Goal: Task Accomplishment & Management: Complete application form

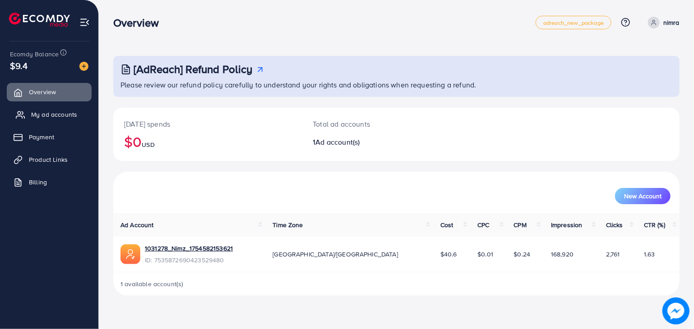
click at [60, 114] on span "My ad accounts" at bounding box center [54, 114] width 46 height 9
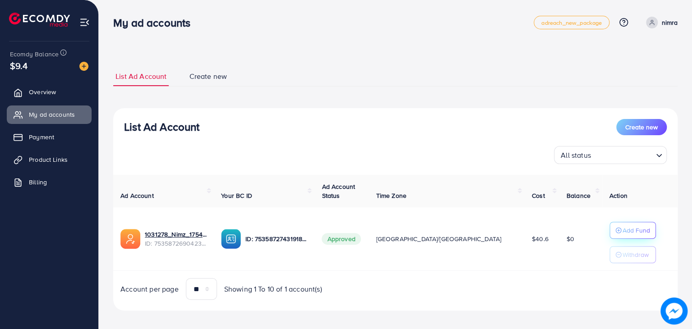
click at [615, 225] on div "Add Fund" at bounding box center [632, 230] width 35 height 11
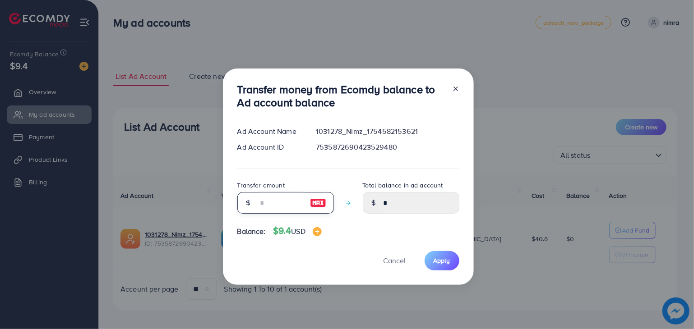
click at [276, 202] on input "number" at bounding box center [280, 203] width 45 height 22
type input "*"
type input "****"
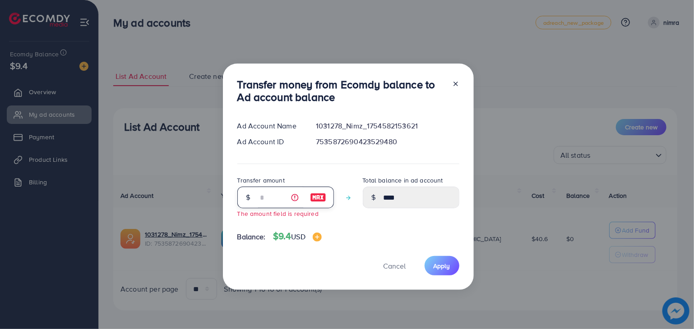
type input "****"
click at [75, 248] on div "Transfer money from Ecomdy balance to Ad account balance Ad Account Name 103127…" at bounding box center [347, 164] width 694 height 329
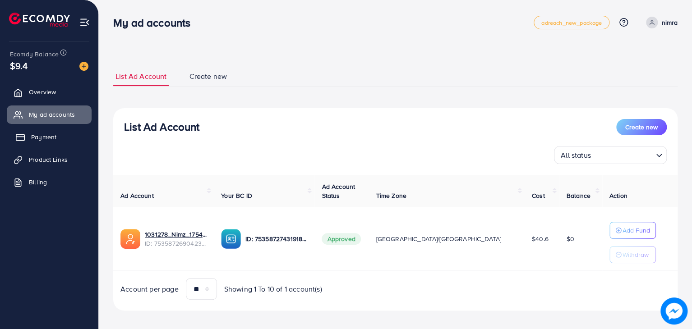
click at [60, 144] on link "Payment" at bounding box center [49, 137] width 85 height 18
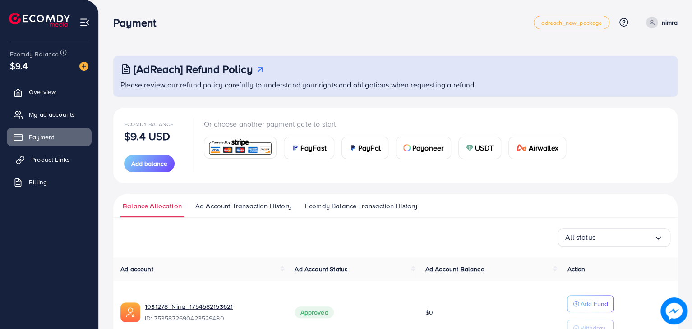
click at [40, 165] on link "Product Links" at bounding box center [49, 160] width 85 height 18
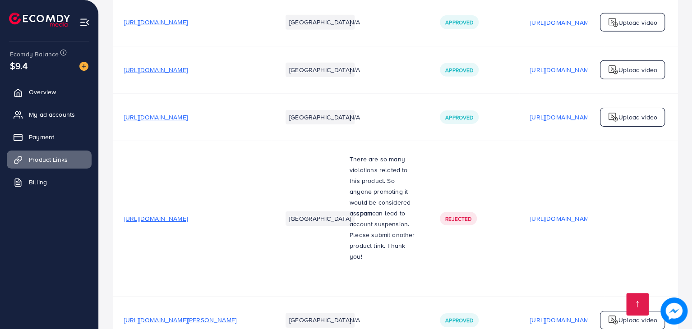
scroll to position [1547, 0]
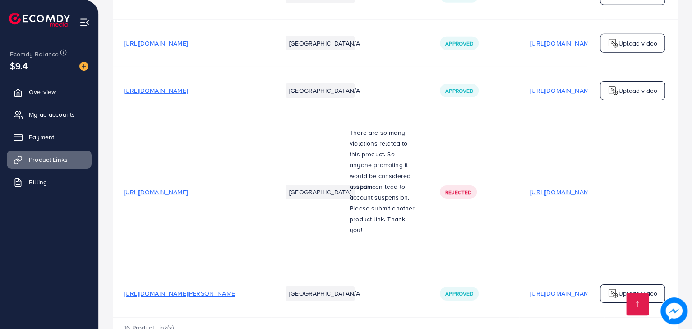
click at [569, 187] on p "[URL][DOMAIN_NAME]" at bounding box center [562, 192] width 64 height 11
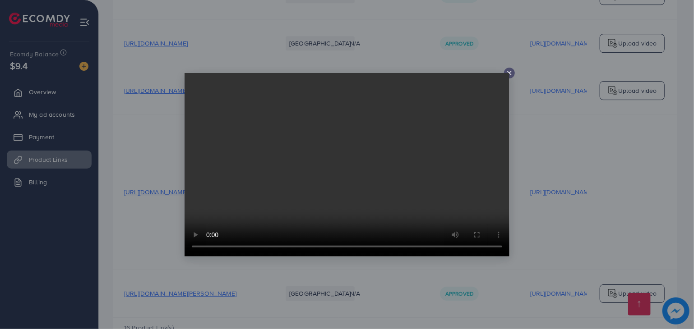
click at [511, 72] on icon at bounding box center [509, 72] width 7 height 7
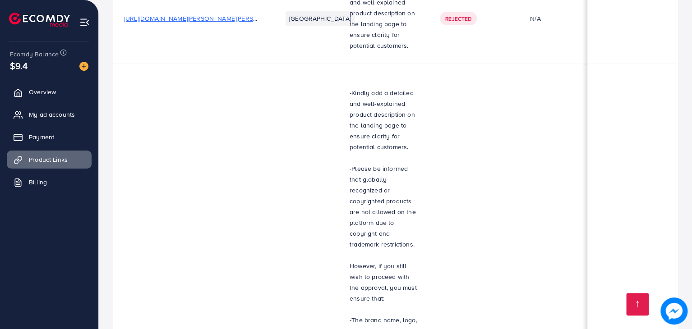
scroll to position [0, 0]
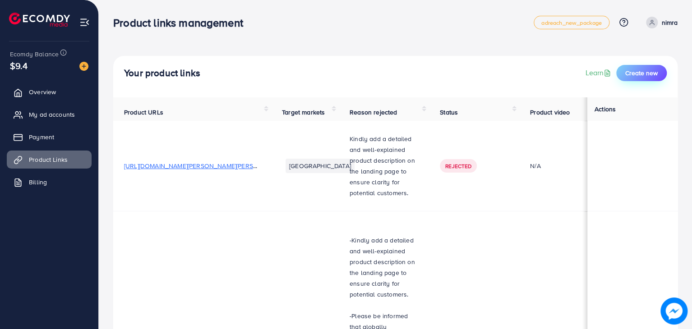
click at [650, 76] on span "Create new" at bounding box center [641, 73] width 32 height 9
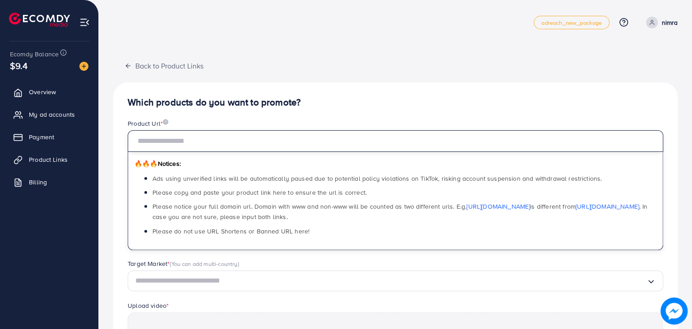
click at [333, 143] on input "text" at bounding box center [395, 141] width 535 height 22
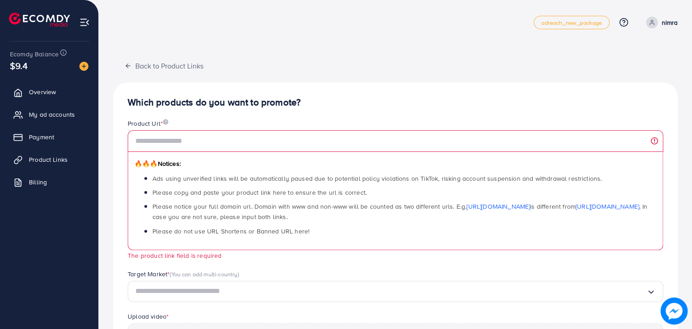
click at [133, 10] on div "adreach_new_package Help Center Contact Support Plans and Pricing Term and poli…" at bounding box center [395, 22] width 564 height 25
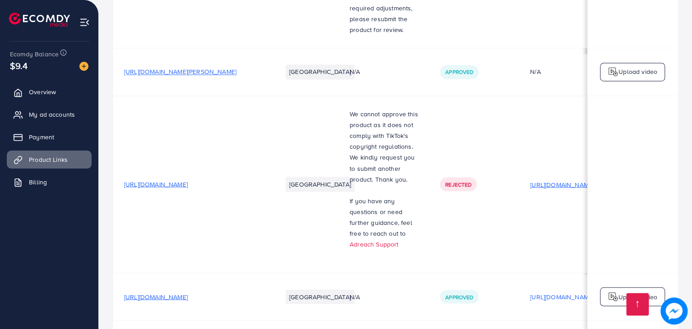
scroll to position [0, 5]
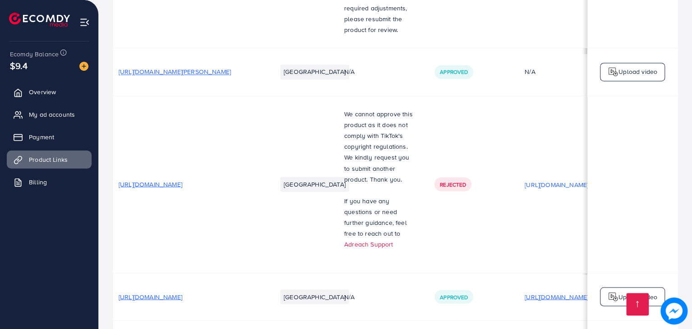
click at [528, 291] on p "[URL][DOMAIN_NAME]" at bounding box center [556, 296] width 64 height 11
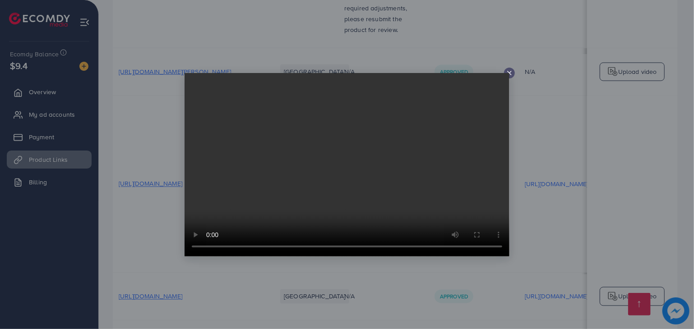
click at [511, 76] on icon at bounding box center [509, 72] width 7 height 7
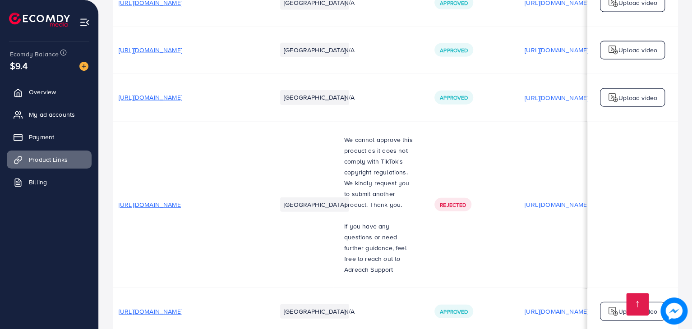
scroll to position [1135, 0]
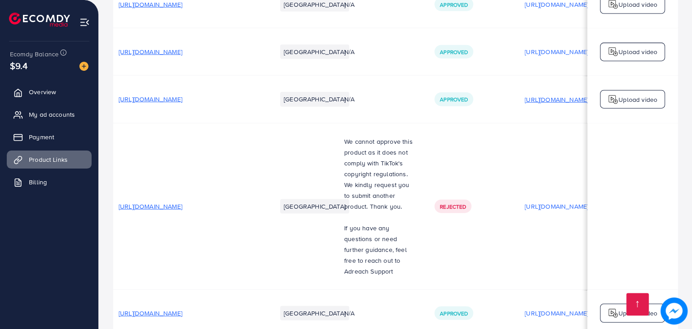
click at [536, 94] on p "[URL][DOMAIN_NAME]" at bounding box center [556, 99] width 64 height 11
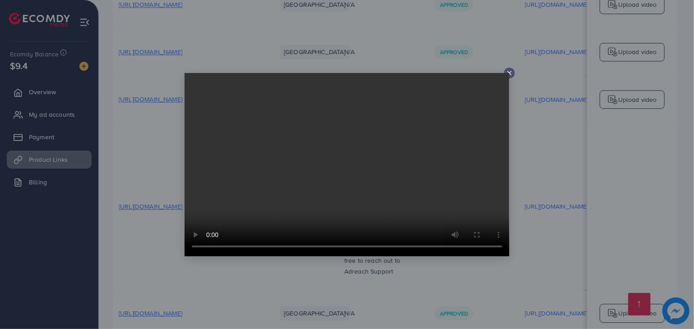
click at [509, 74] on video at bounding box center [346, 165] width 325 height 184
click at [509, 69] on icon at bounding box center [509, 72] width 7 height 7
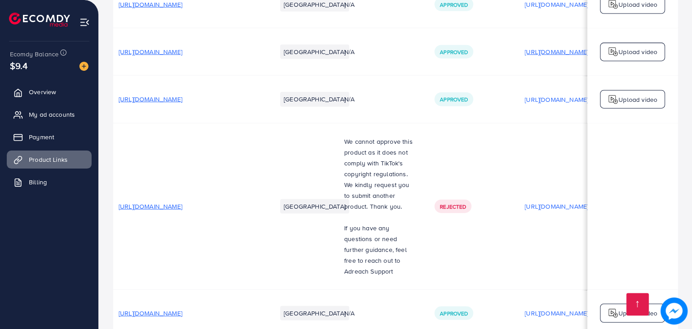
click at [540, 46] on p "[URL][DOMAIN_NAME]" at bounding box center [556, 51] width 64 height 11
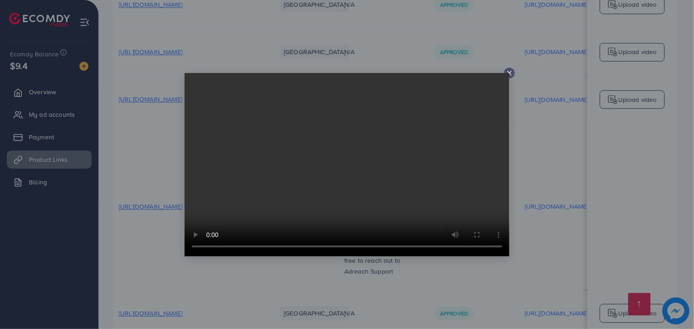
click at [511, 70] on icon at bounding box center [509, 72] width 7 height 7
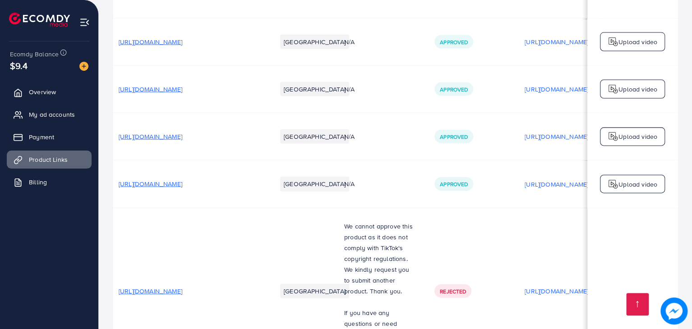
scroll to position [1048, 0]
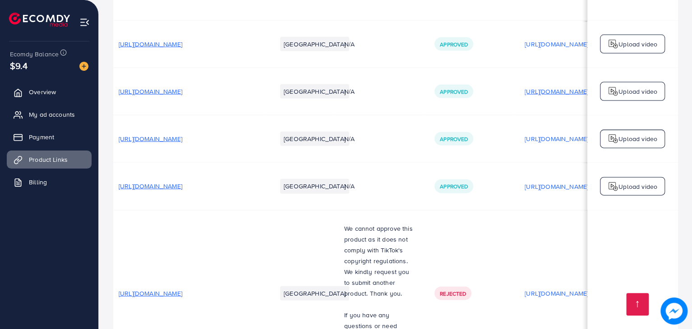
click at [532, 86] on p "[URL][DOMAIN_NAME]" at bounding box center [556, 91] width 64 height 11
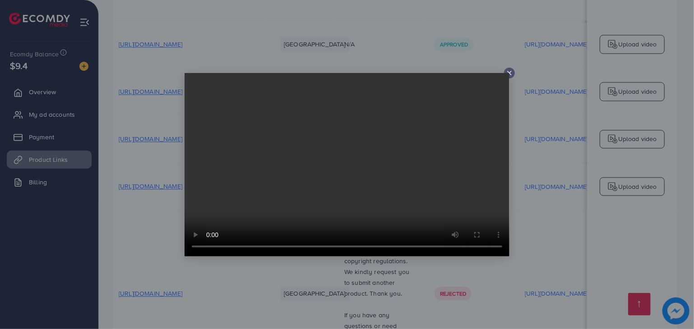
click at [509, 72] on icon at bounding box center [509, 72] width 7 height 7
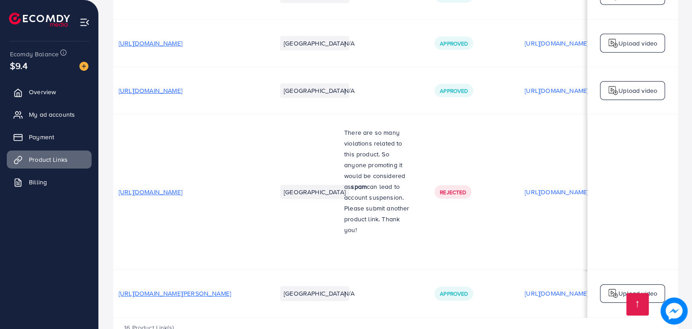
scroll to position [0, 5]
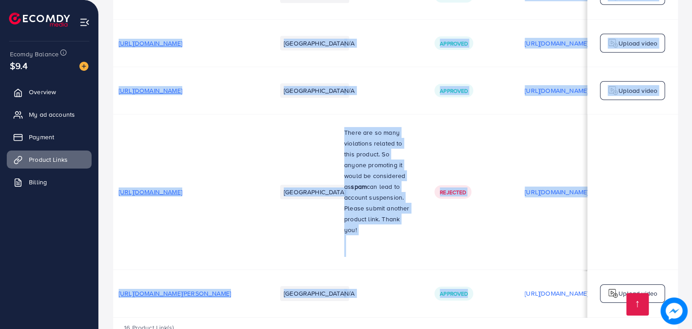
drag, startPoint x: 493, startPoint y: 285, endPoint x: 478, endPoint y: 289, distance: 15.8
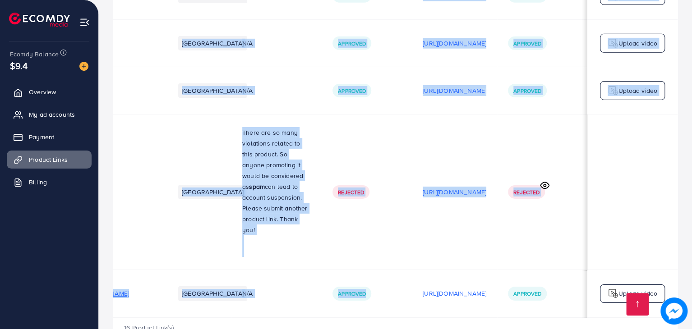
scroll to position [0, 119]
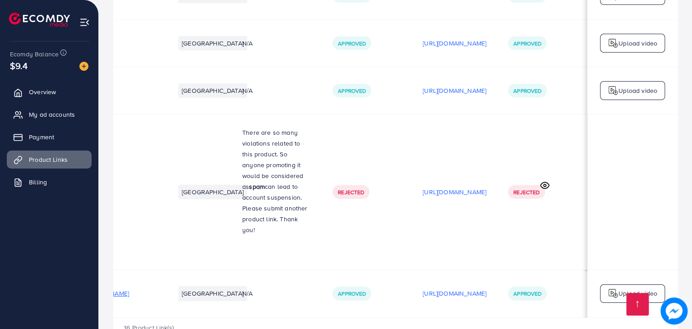
click at [618, 85] on p "Upload video" at bounding box center [637, 90] width 39 height 11
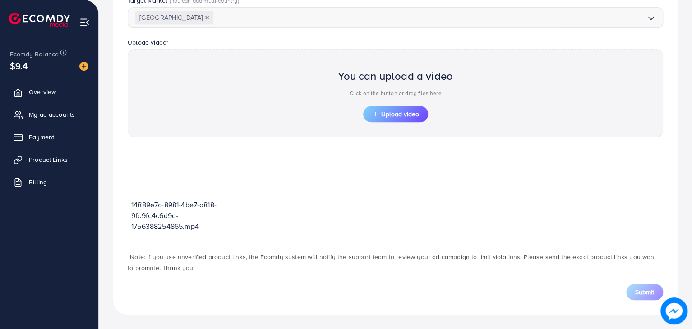
scroll to position [262, 0]
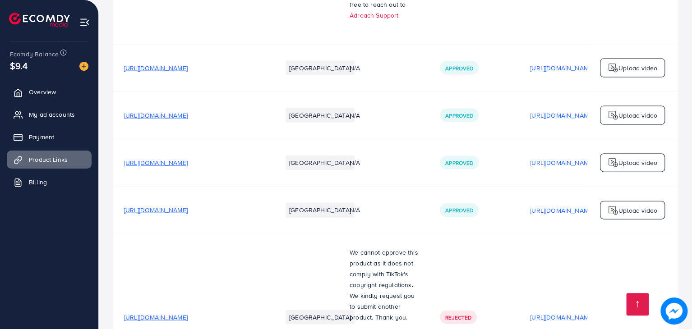
scroll to position [1025, 0]
click at [544, 204] on p "[URL][DOMAIN_NAME]" at bounding box center [562, 209] width 64 height 11
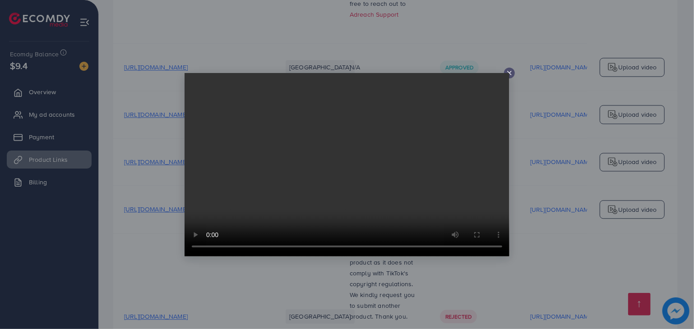
click at [509, 74] on icon at bounding box center [509, 72] width 7 height 7
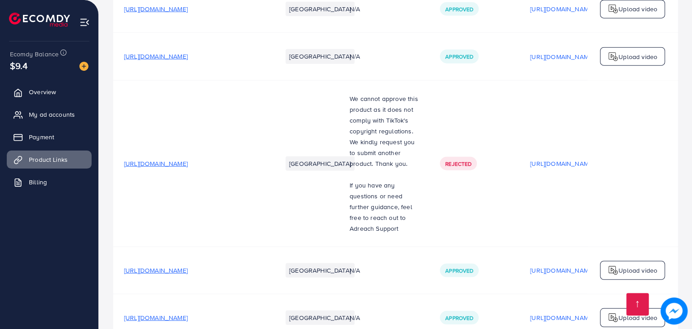
scroll to position [1178, 0]
click at [538, 265] on p "[URL][DOMAIN_NAME]" at bounding box center [562, 270] width 64 height 11
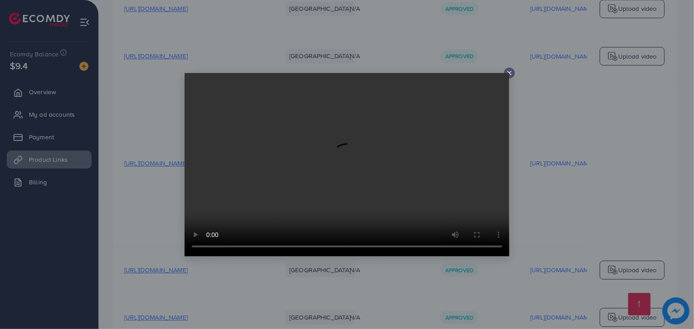
click at [512, 74] on icon at bounding box center [509, 72] width 7 height 7
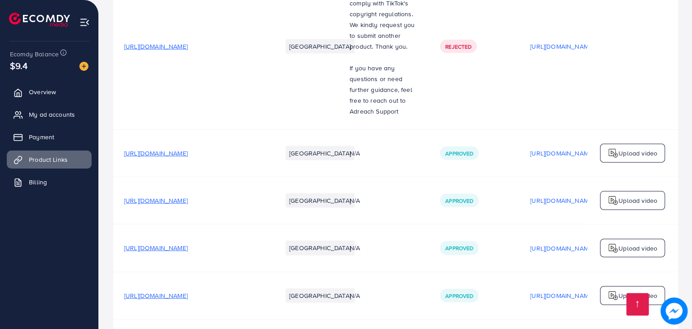
scroll to position [1295, 0]
click at [554, 195] on p "[URL][DOMAIN_NAME]" at bounding box center [562, 200] width 64 height 11
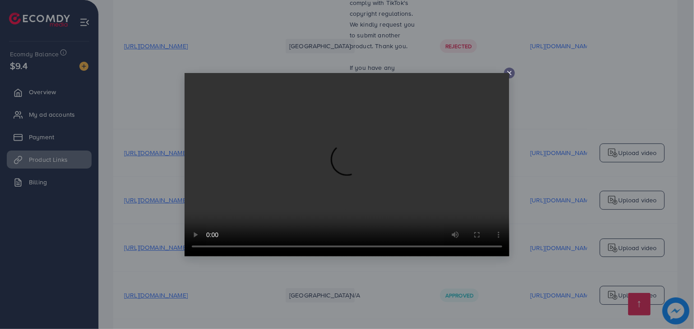
click at [511, 71] on icon at bounding box center [509, 72] width 7 height 7
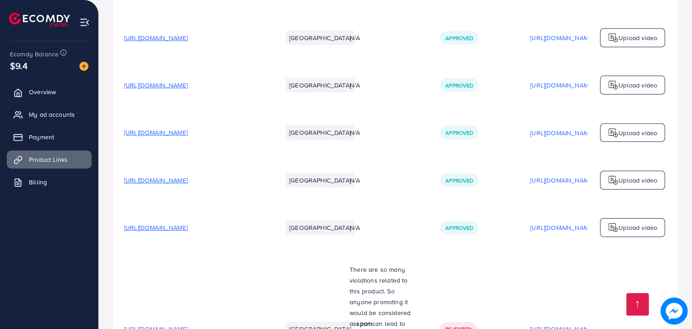
scroll to position [1411, 0]
click at [538, 127] on p "[URL][DOMAIN_NAME]" at bounding box center [562, 132] width 64 height 11
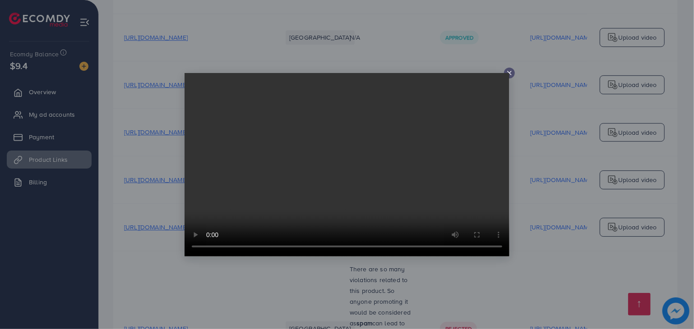
click at [512, 74] on icon at bounding box center [509, 72] width 7 height 7
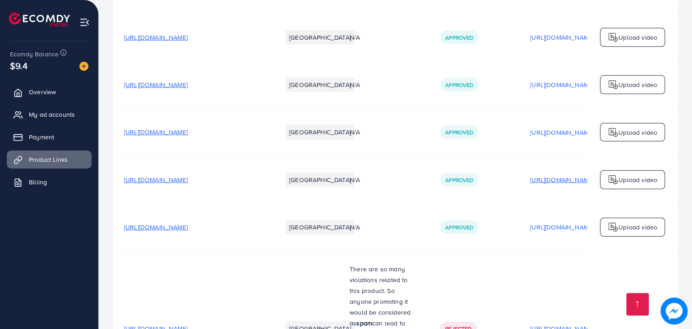
click at [540, 175] on p "[URL][DOMAIN_NAME]" at bounding box center [562, 180] width 64 height 11
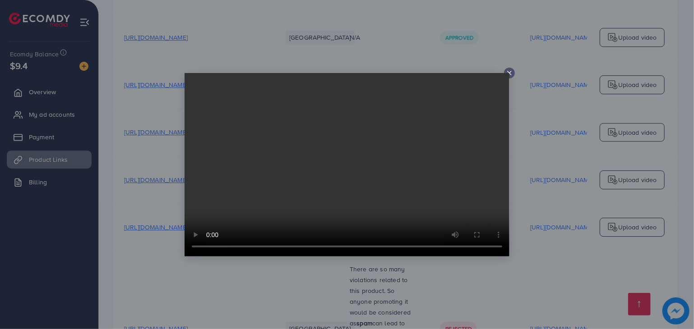
click at [509, 76] on video at bounding box center [346, 165] width 325 height 184
click at [510, 74] on icon at bounding box center [509, 72] width 7 height 7
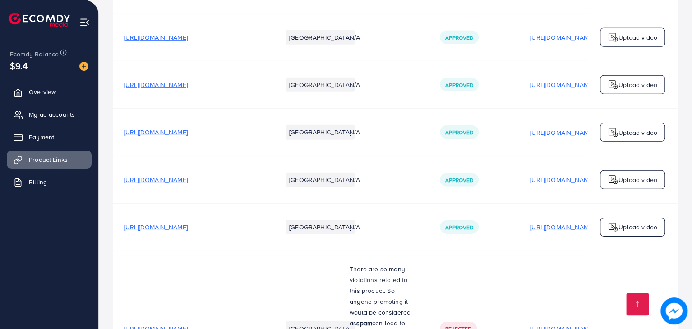
click at [532, 222] on p "[URL][DOMAIN_NAME]" at bounding box center [562, 227] width 64 height 11
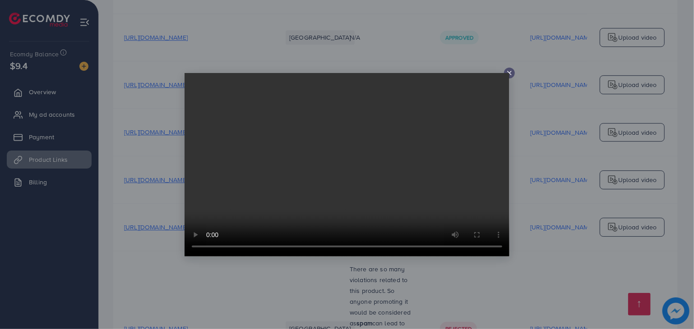
click at [509, 72] on icon at bounding box center [509, 72] width 7 height 7
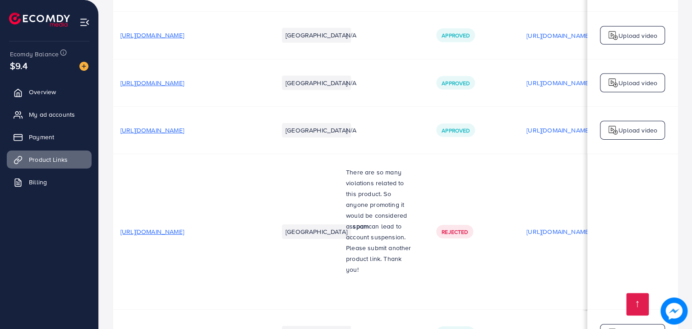
scroll to position [0, 5]
click at [529, 328] on p "[URL][DOMAIN_NAME]" at bounding box center [556, 333] width 64 height 11
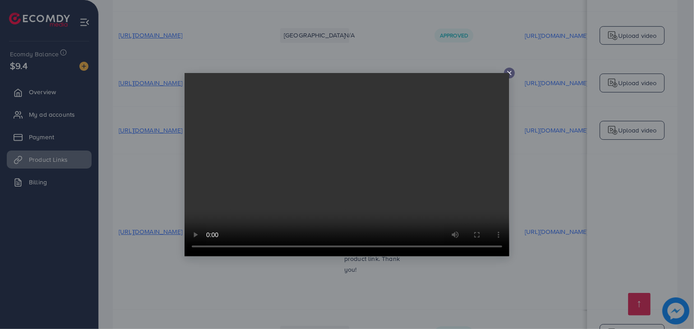
click at [512, 74] on icon at bounding box center [509, 72] width 7 height 7
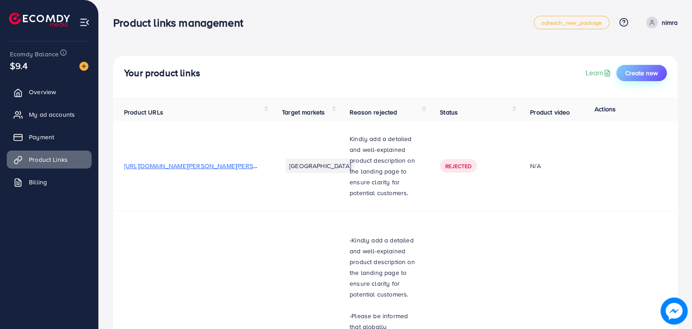
click at [635, 77] on span "Create new" at bounding box center [641, 73] width 32 height 9
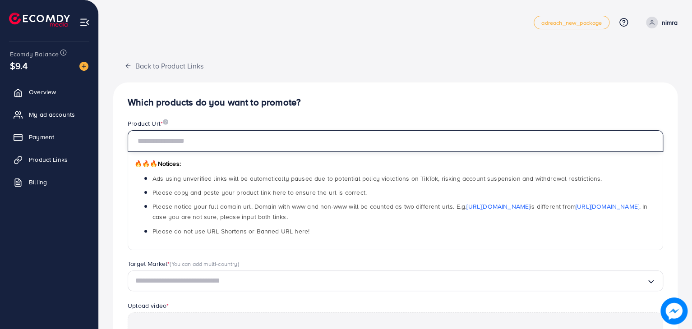
click at [217, 147] on input "text" at bounding box center [395, 141] width 535 height 22
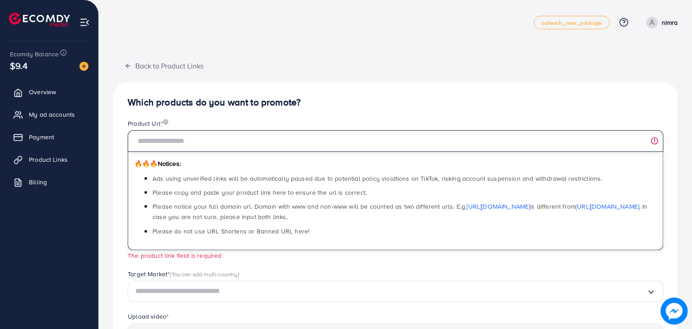
click at [189, 140] on input "text" at bounding box center [395, 141] width 535 height 22
paste input "**********"
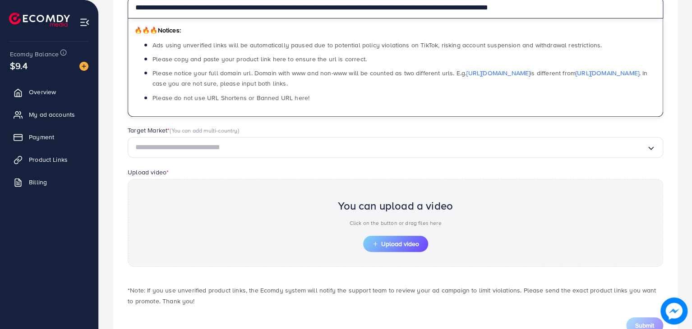
scroll to position [134, 0]
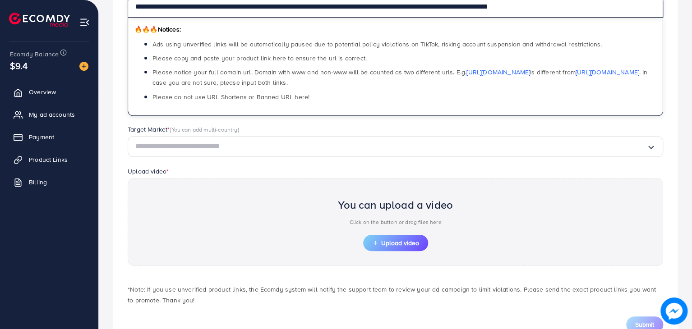
type input "**********"
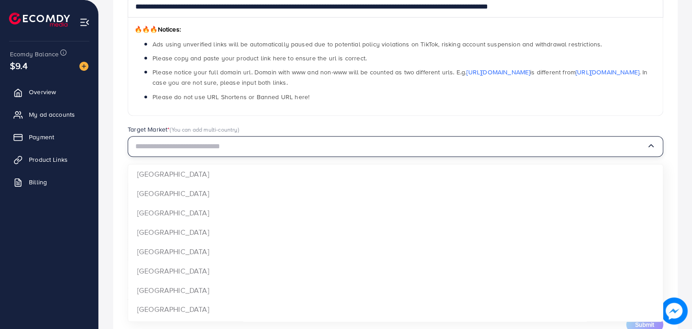
click at [241, 140] on input "Search for option" at bounding box center [390, 147] width 511 height 14
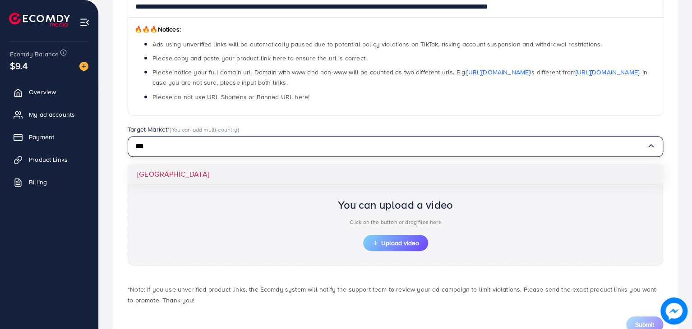
type input "***"
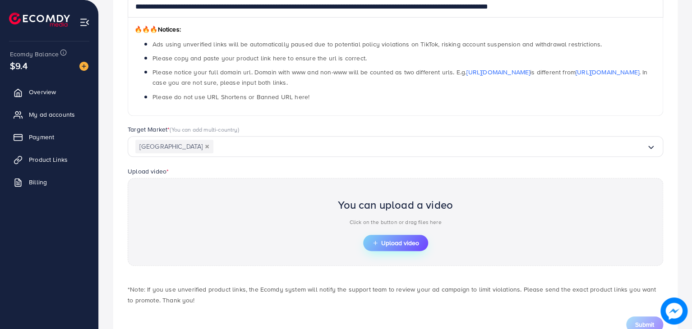
click at [392, 242] on span "Upload video" at bounding box center [395, 243] width 47 height 6
